Goal: Understand process/instructions

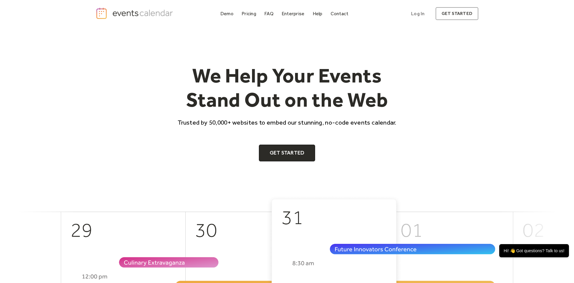
click at [264, 15] on div "FAQ" at bounding box center [268, 13] width 9 height 3
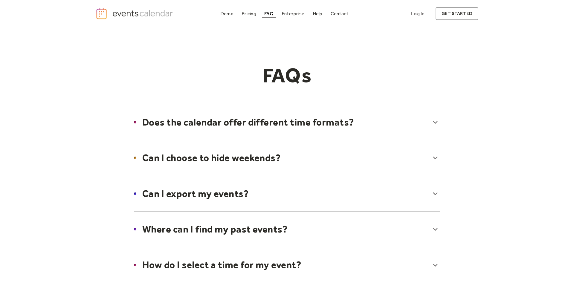
click at [368, 129] on div at bounding box center [287, 122] width 318 height 36
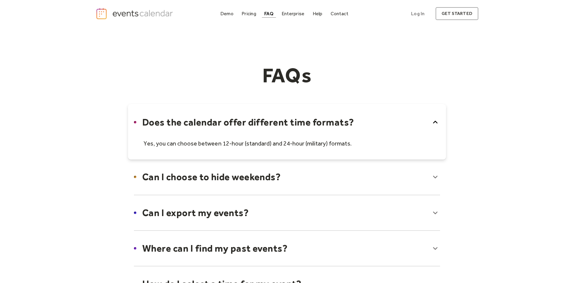
click at [363, 128] on div at bounding box center [287, 132] width 318 height 56
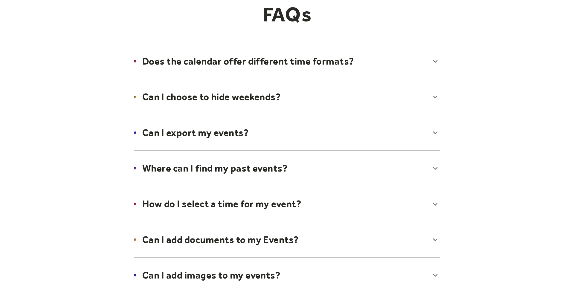
scroll to position [152, 0]
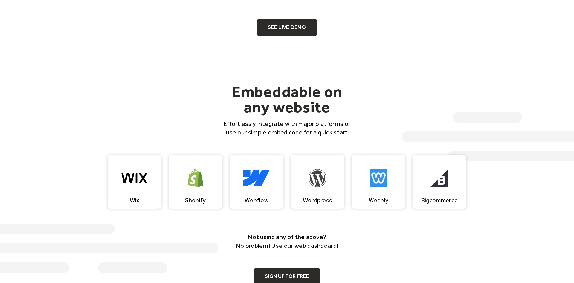
scroll to position [548, 0]
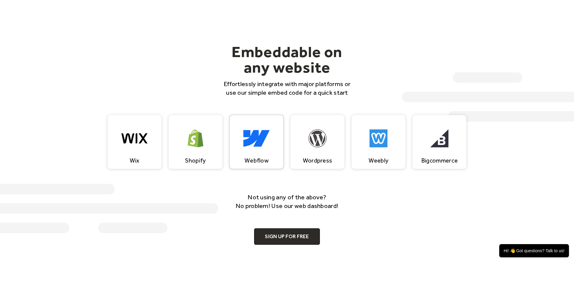
click at [261, 143] on img at bounding box center [256, 138] width 27 height 18
click at [291, 239] on link "Sign up for free" at bounding box center [286, 236] width 65 height 17
click at [317, 207] on p "Not using any of the above? No problem! Use our web dashboard!" at bounding box center [286, 202] width 119 height 18
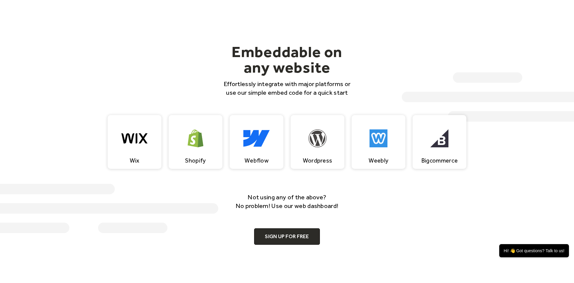
click at [291, 211] on div "Not using any of the above? No problem! Use our web dashboard! Sign up for free" at bounding box center [286, 219] width 119 height 52
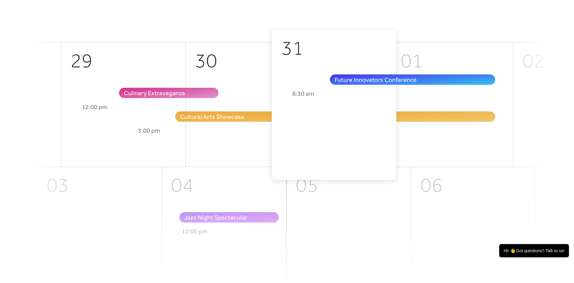
scroll to position [0, 0]
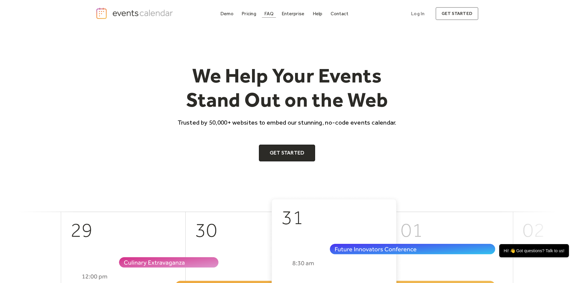
click at [267, 13] on div "FAQ" at bounding box center [268, 13] width 9 height 3
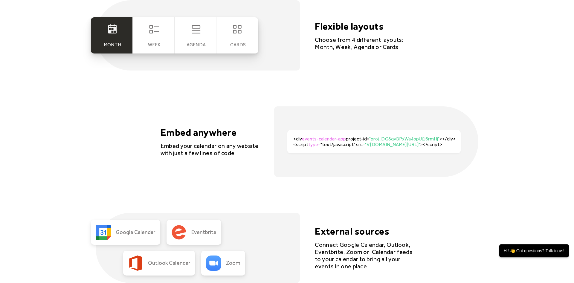
scroll to position [1219, 0]
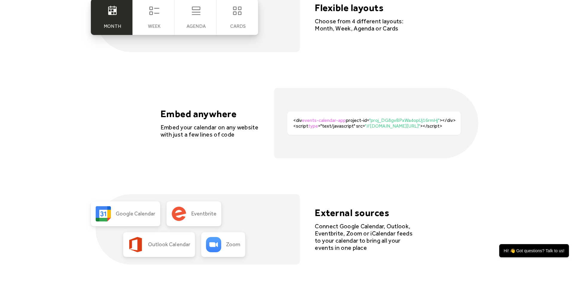
click at [370, 133] on div "<div events-calendar-app project-id= "proj_DG8gvBPxWa4opUj16rmHj" ></div><scrip…" at bounding box center [373, 122] width 173 height 23
click at [366, 129] on div "<div events-calendar-app project-id= "proj_DG8gvBPxWa4opUj16rmHj" ></div><scrip…" at bounding box center [376, 122] width 167 height 11
drag, startPoint x: 308, startPoint y: 128, endPoint x: 302, endPoint y: 123, distance: 8.2
click at [302, 123] on div "<div events-calendar-app project-id= "proj_DG8gvBPxWa4opUj16rmHj" ></div><scrip…" at bounding box center [376, 122] width 167 height 11
copy div "<script type ="text/javascript" src= "//dist.eventscalendar.co/main.js" ></scri…"
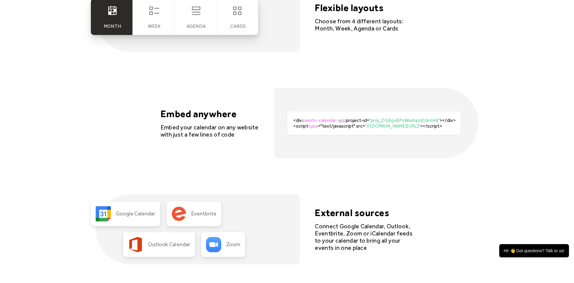
click at [337, 139] on div "<div events-calendar-app project-id= "proj_DG8gvBPxWa4opUj16rmHj" ></div><scrip…" at bounding box center [376, 123] width 204 height 70
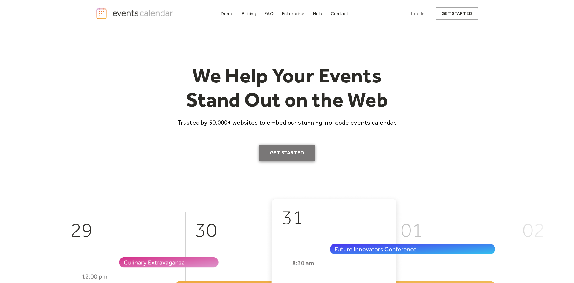
click at [276, 156] on link "Get Started" at bounding box center [287, 153] width 56 height 17
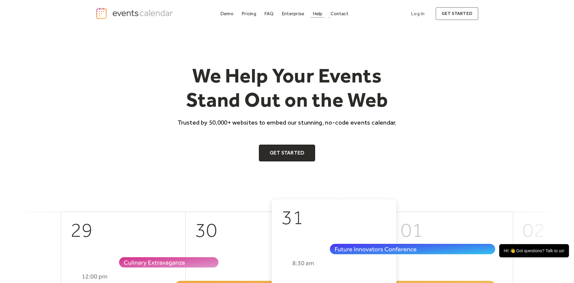
click at [319, 12] on div "Help" at bounding box center [317, 13] width 10 height 3
click at [294, 155] on link "Get Started" at bounding box center [287, 153] width 56 height 17
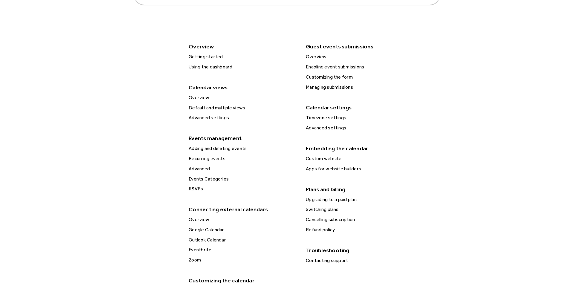
scroll to position [152, 0]
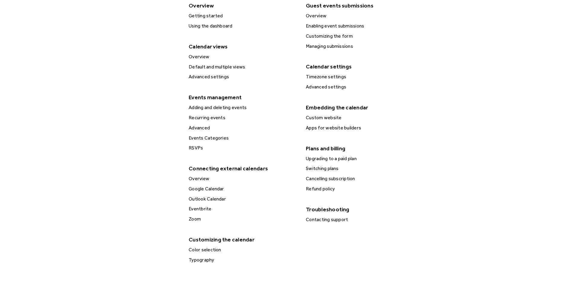
click at [335, 117] on div "Custom website" at bounding box center [360, 118] width 112 height 8
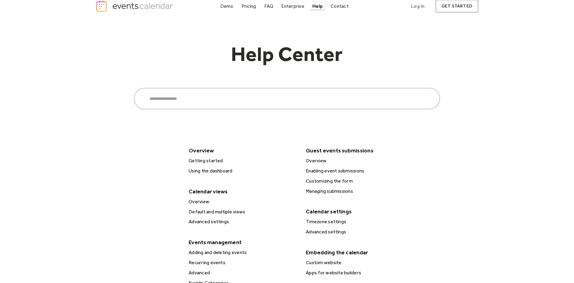
scroll to position [0, 0]
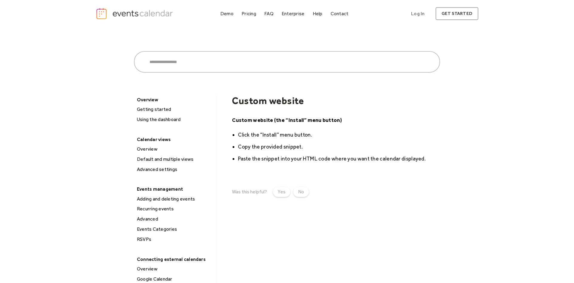
click at [267, 135] on li "Click the “Install” menu button." at bounding box center [339, 134] width 202 height 9
click at [277, 121] on strong "Custom website (the “Install” menu button)" at bounding box center [287, 120] width 110 height 6
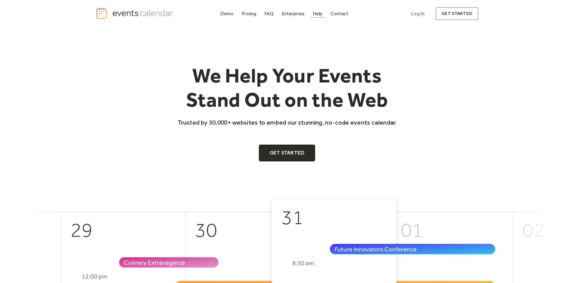
click at [318, 15] on div "Help" at bounding box center [317, 13] width 10 height 3
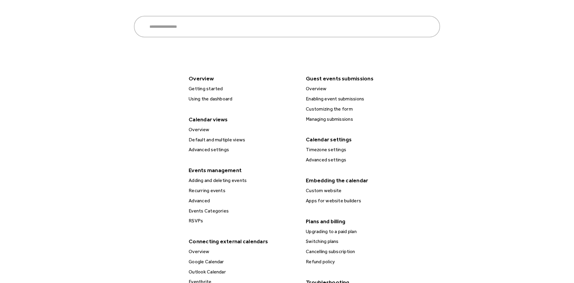
scroll to position [91, 0]
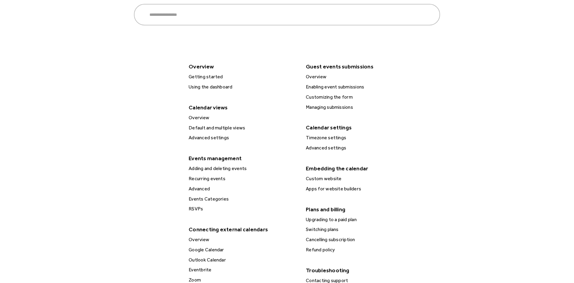
click at [327, 189] on div "Apps for website builders" at bounding box center [360, 189] width 112 height 8
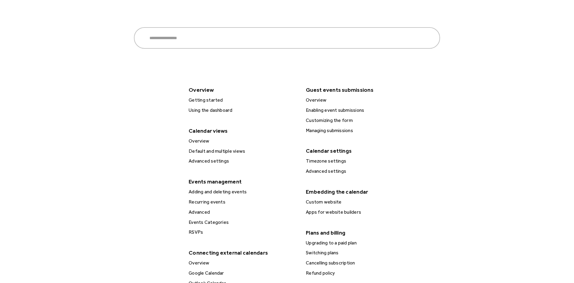
scroll to position [68, 0]
click at [328, 201] on div "Custom website" at bounding box center [360, 202] width 112 height 8
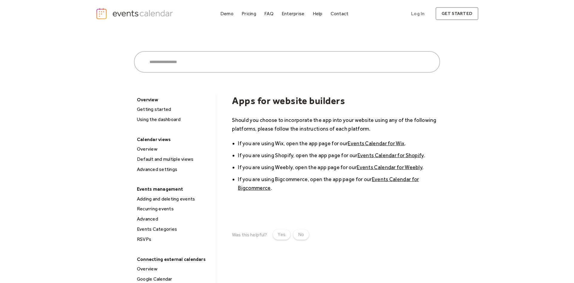
click at [364, 144] on link "Events Calendar for Wix" at bounding box center [375, 143] width 57 height 6
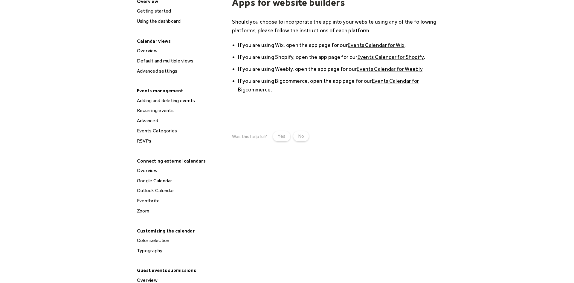
scroll to position [183, 0]
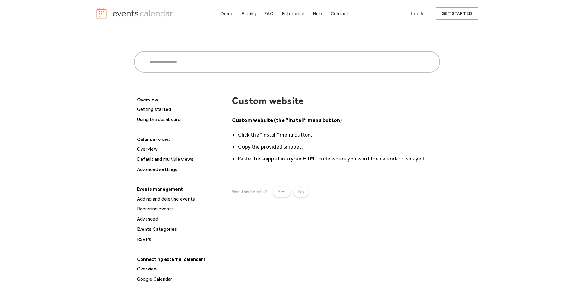
click at [255, 142] on li "Copy the provided snippet." at bounding box center [339, 146] width 202 height 9
click at [252, 161] on li "Paste the snippet into your HTML code where you want the calendar displayed." at bounding box center [339, 158] width 202 height 9
click at [253, 159] on li "Paste the snippet into your HTML code where you want the calendar displayed." at bounding box center [339, 158] width 202 height 9
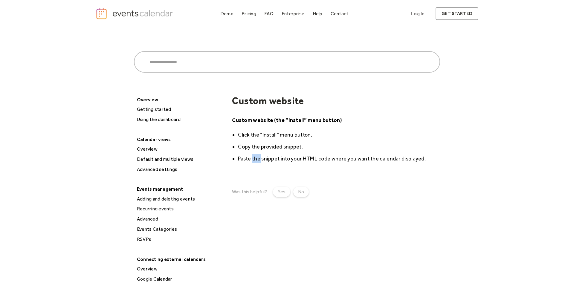
click at [253, 159] on li "Paste the snippet into your HTML code where you want the calendar displayed." at bounding box center [339, 158] width 202 height 9
